Goal: Browse casually

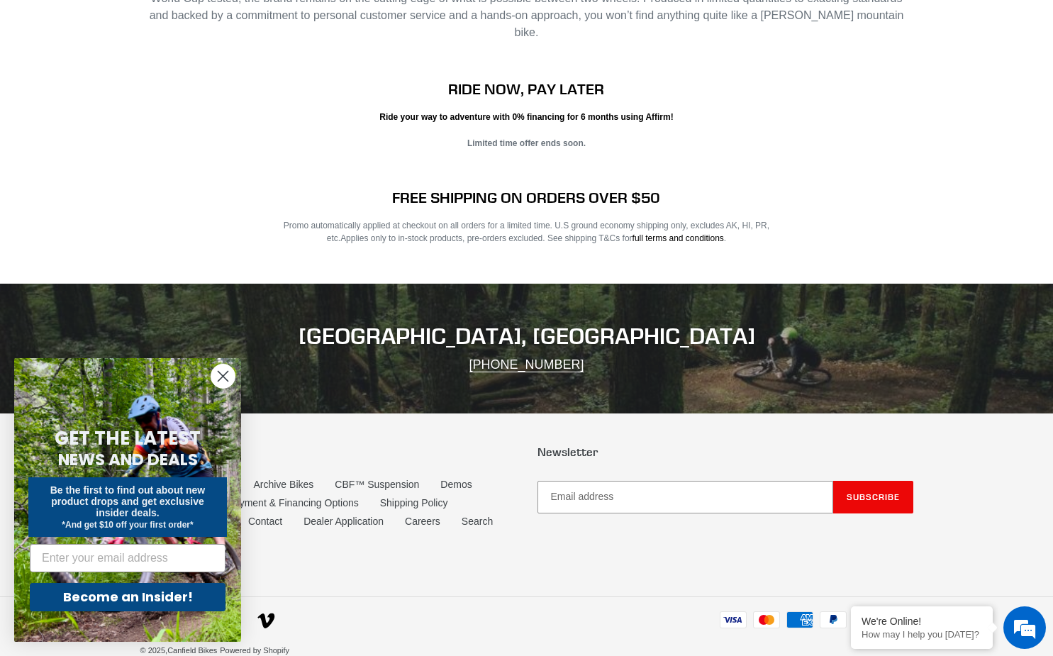
scroll to position [2877, 0]
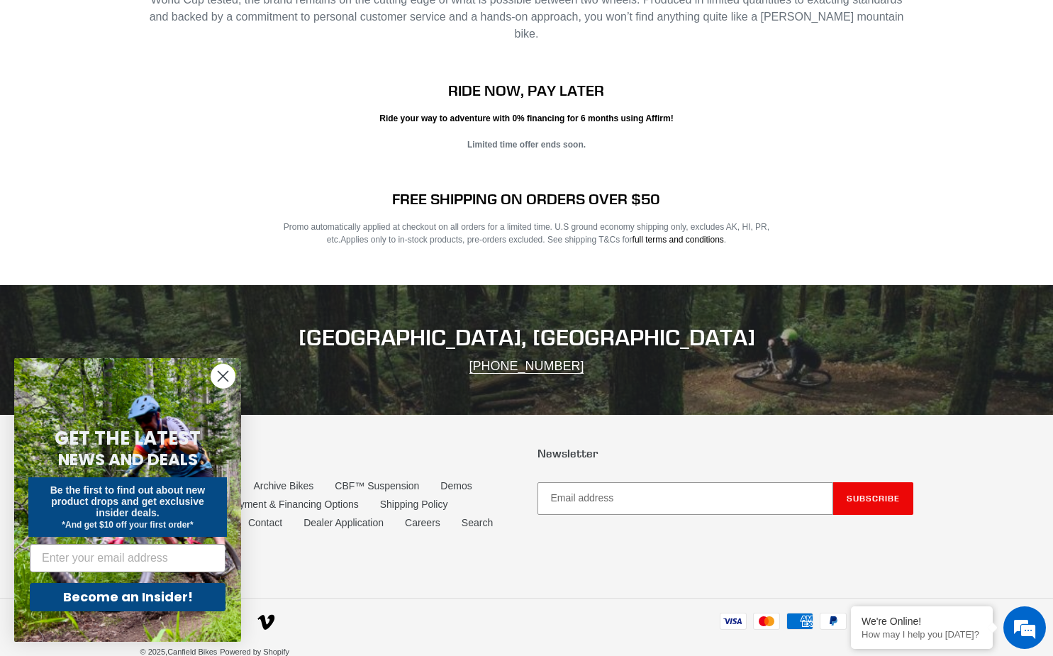
click at [223, 384] on circle "Close dialog" at bounding box center [222, 376] width 23 height 23
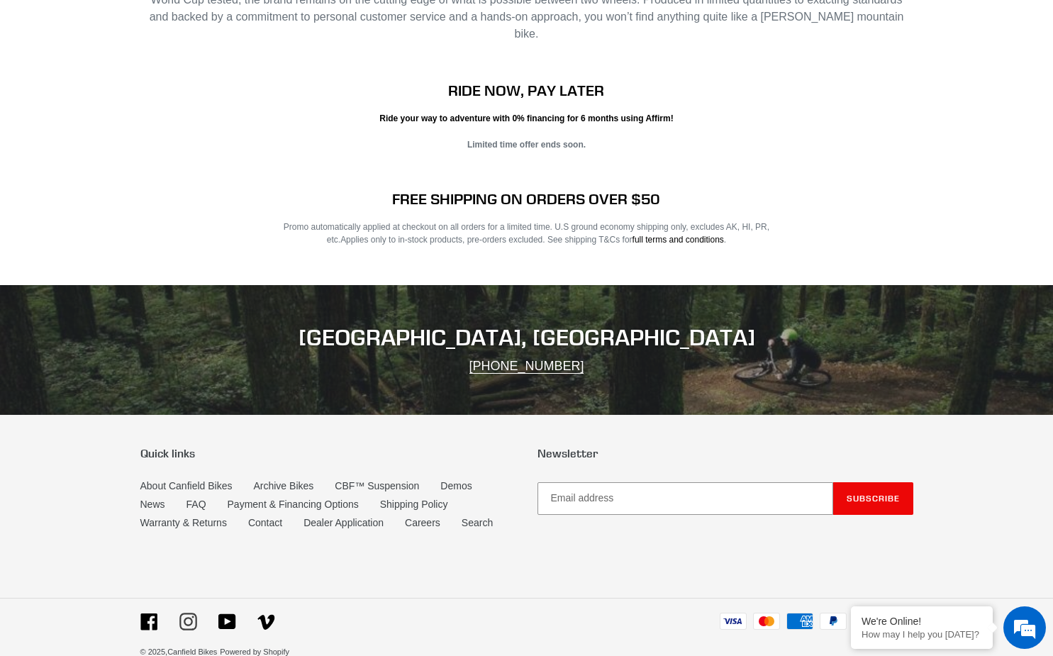
click at [183, 613] on icon at bounding box center [188, 622] width 18 height 18
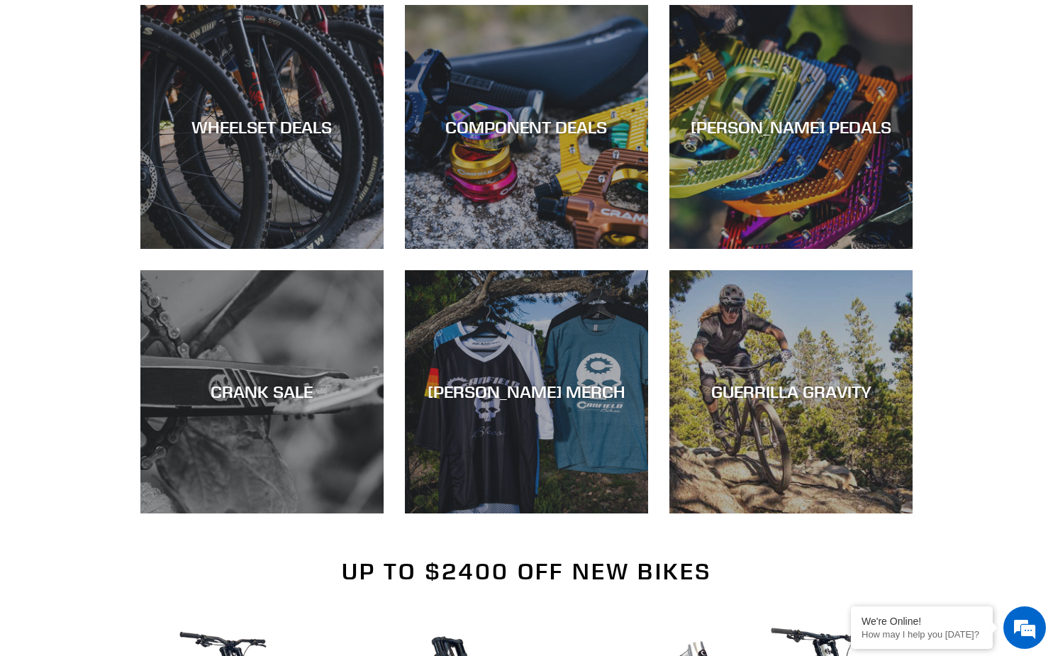
scroll to position [930, 0]
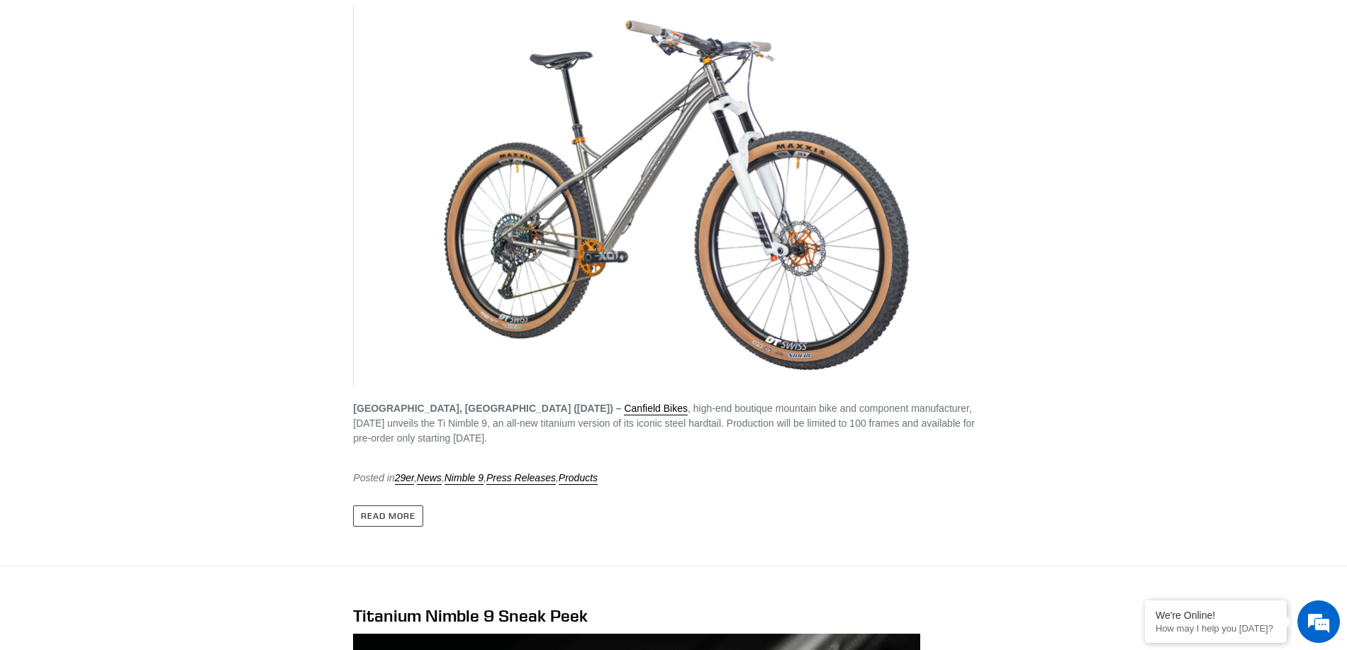
scroll to position [423, 0]
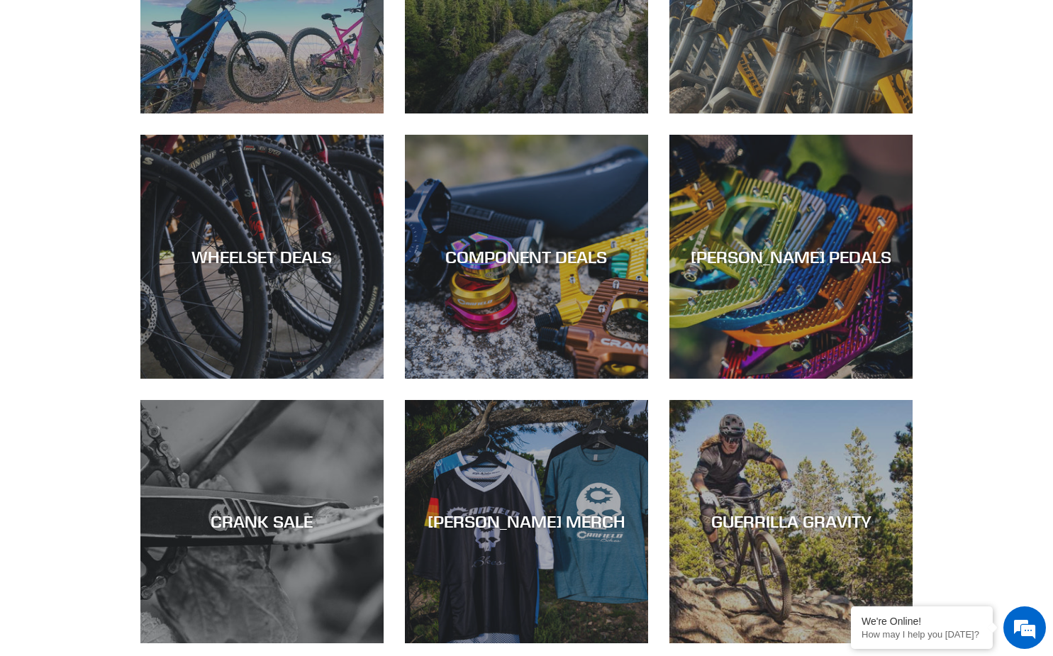
scroll to position [941, 0]
